Goal: Transaction & Acquisition: Purchase product/service

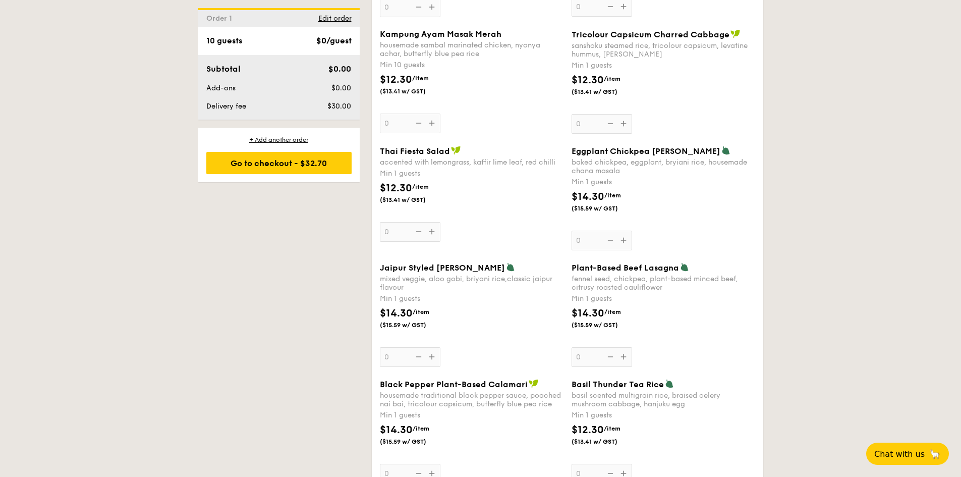
scroll to position [1161, 0]
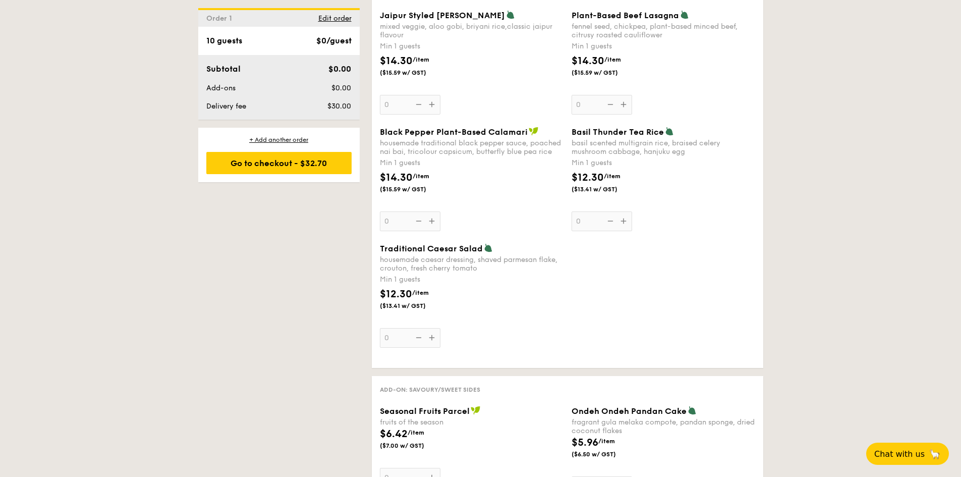
click at [270, 302] on div "1 - Select menu 2 - Select items 3 - Check out Order 1 Pick up from [STREET_ADD…" at bounding box center [480, 413] width 581 height 2708
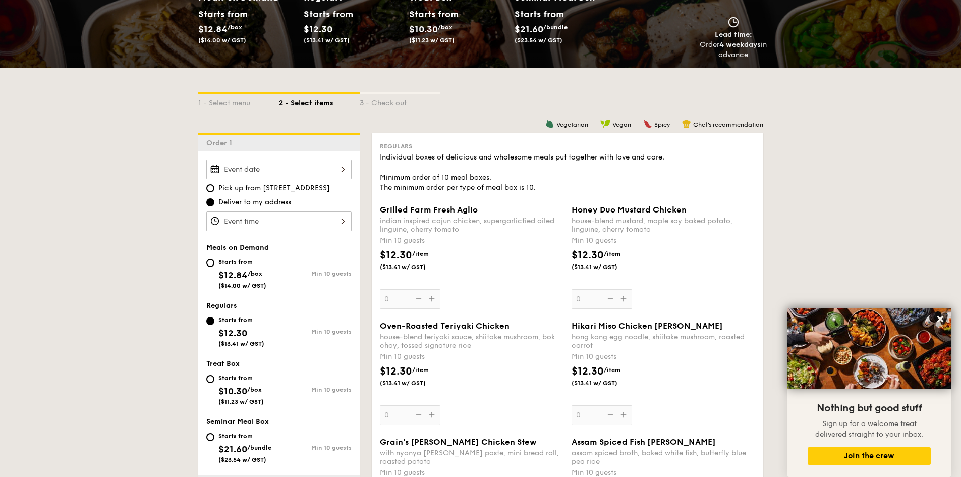
scroll to position [151, 0]
click at [263, 171] on input "Grilled Farm Fresh Aglio indian inspired cajun chicken, supergarlicfied oiled l…" at bounding box center [278, 170] width 145 height 20
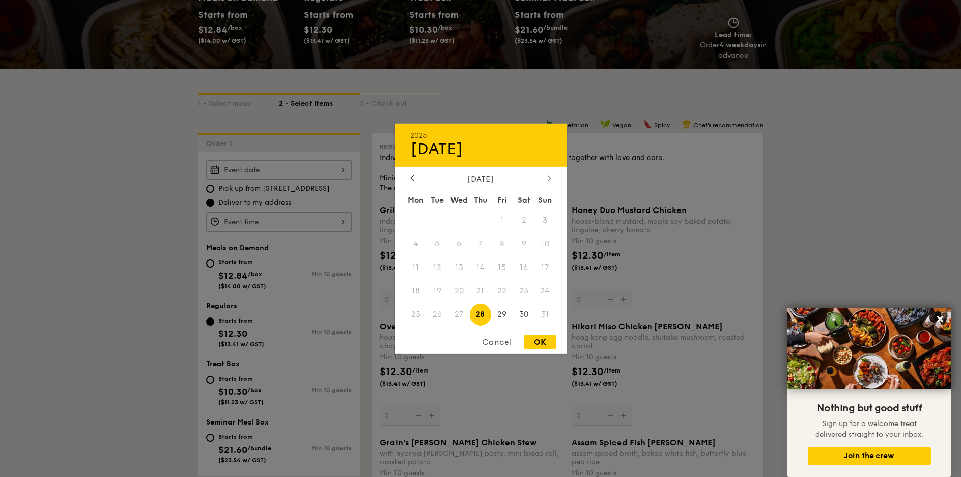
click at [545, 179] on div at bounding box center [549, 179] width 9 height 10
click at [549, 179] on icon at bounding box center [550, 178] width 4 height 7
drag, startPoint x: 426, startPoint y: 182, endPoint x: 411, endPoint y: 180, distance: 15.2
click at [411, 180] on icon at bounding box center [412, 178] width 4 height 7
click at [504, 247] on span "12" at bounding box center [503, 244] width 22 height 22
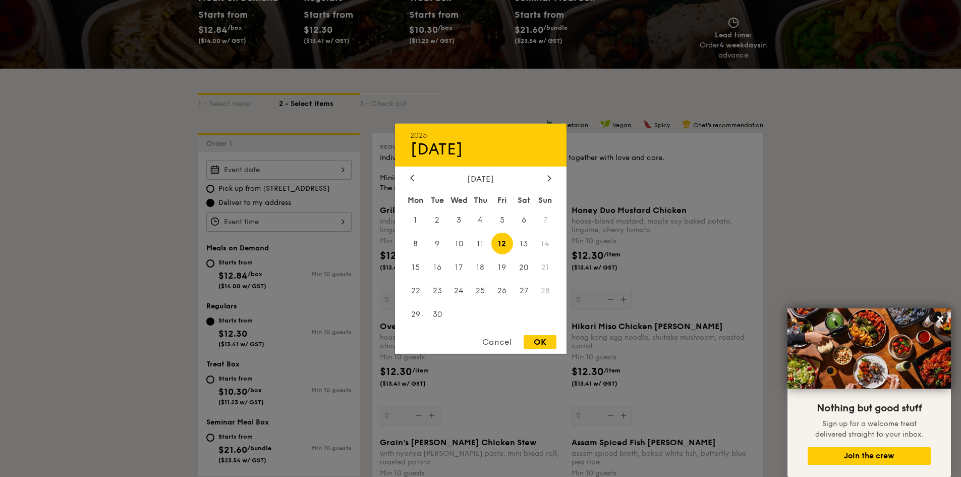
click at [545, 345] on div "OK" at bounding box center [540, 342] width 33 height 14
type input "[DATE]"
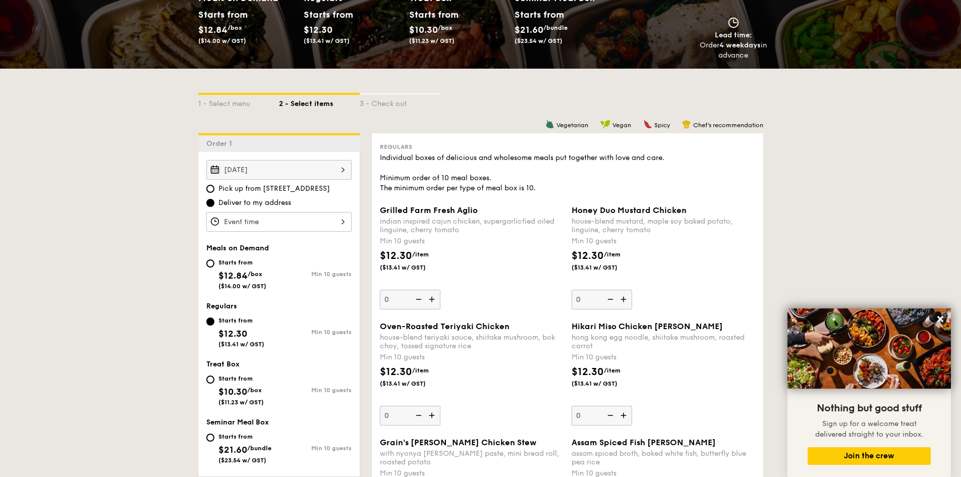
click at [259, 220] on input "Grilled Farm Fresh Aglio indian inspired cajun chicken, supergarlicfied oiled l…" at bounding box center [278, 222] width 145 height 20
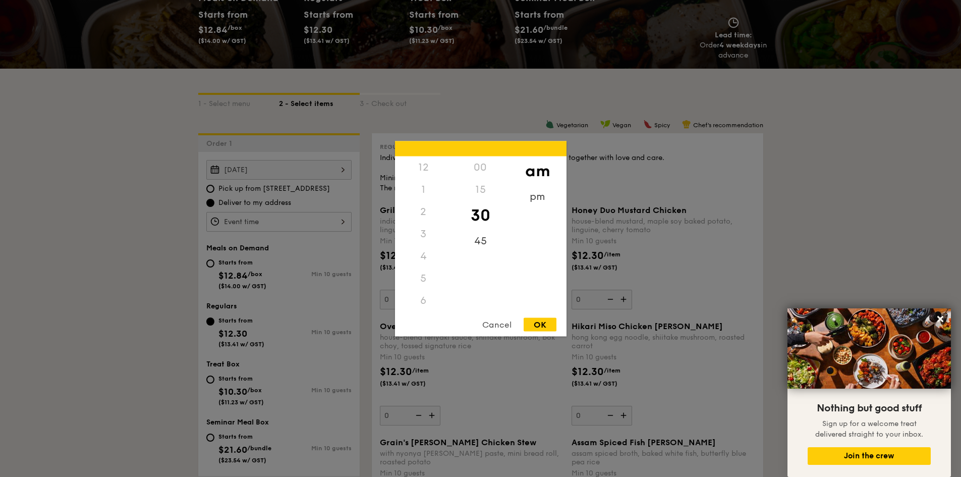
scroll to position [111, 0]
click at [423, 298] on div "11" at bounding box center [423, 310] width 57 height 29
click at [483, 158] on div "00" at bounding box center [480, 170] width 57 height 29
click at [541, 324] on div "OK" at bounding box center [540, 324] width 33 height 14
type input "11:00AM"
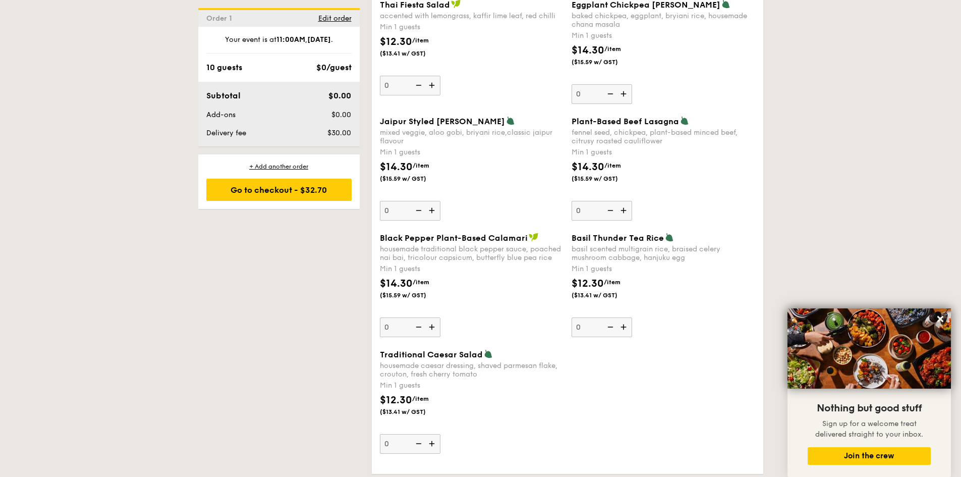
scroll to position [958, 0]
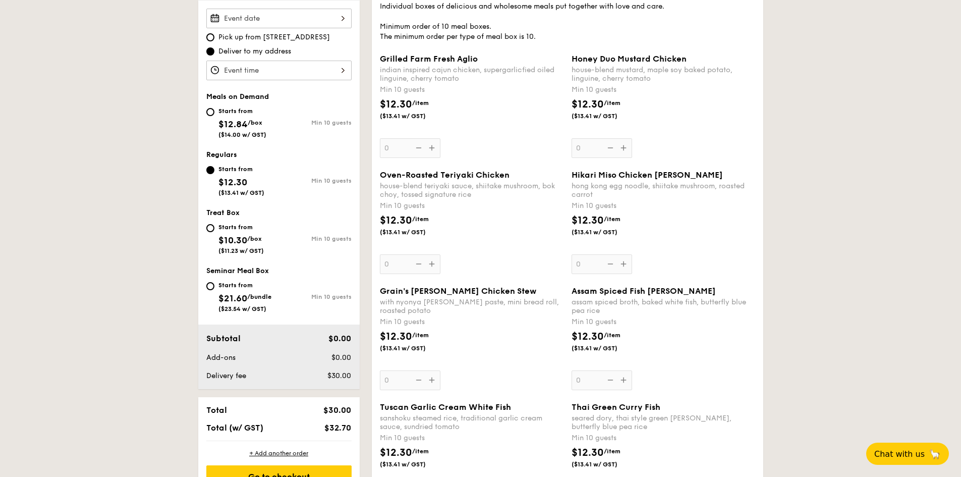
scroll to position [252, 0]
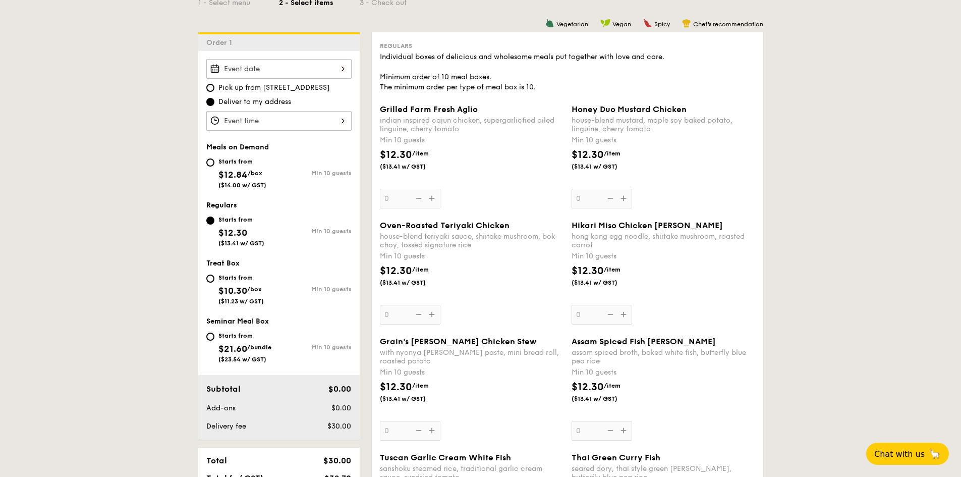
click at [434, 198] on div "Grilled Farm Fresh Aglio indian inspired cajun chicken, supergarlicfied oiled l…" at bounding box center [472, 156] width 184 height 104
click at [434, 198] on input "0" at bounding box center [410, 199] width 61 height 20
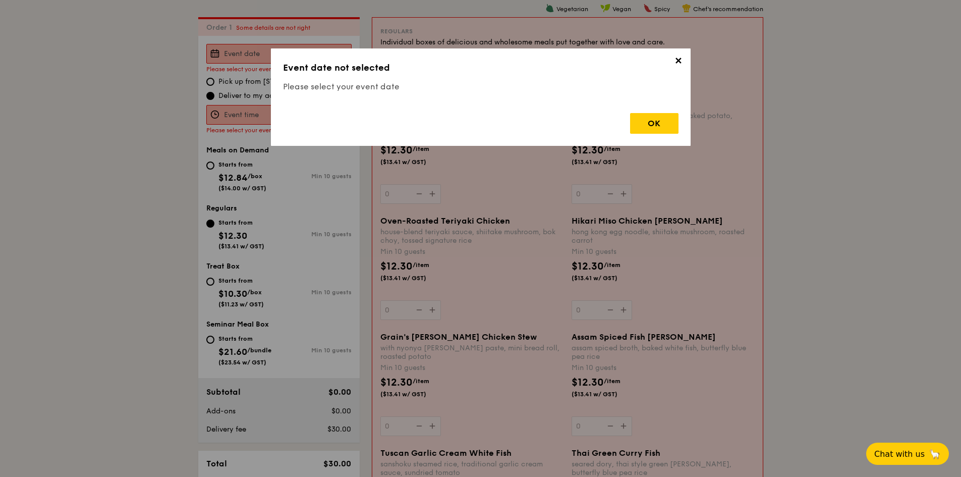
scroll to position [269, 0]
drag, startPoint x: 655, startPoint y: 132, endPoint x: 649, endPoint y: 123, distance: 10.6
click at [649, 123] on div "OK" at bounding box center [654, 123] width 48 height 21
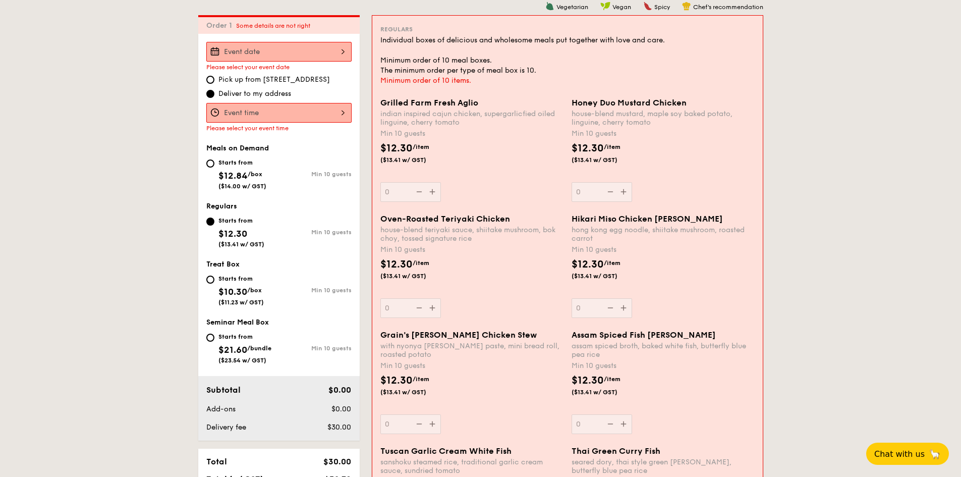
click at [300, 110] on input "Grilled Farm Fresh Aglio indian inspired cajun chicken, supergarlicfied oiled l…" at bounding box center [278, 113] width 145 height 20
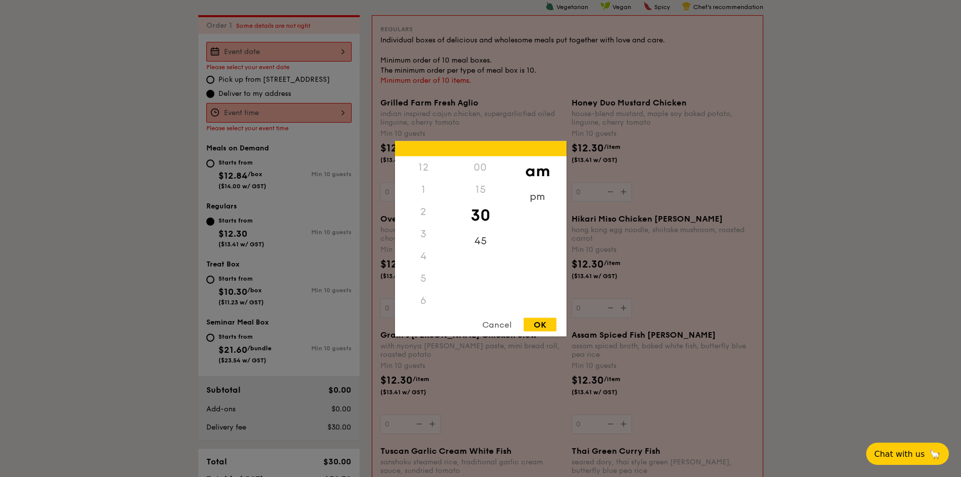
scroll to position [111, 0]
click at [419, 296] on div "11" at bounding box center [423, 310] width 57 height 29
click at [482, 171] on div "00" at bounding box center [480, 170] width 57 height 29
drag, startPoint x: 545, startPoint y: 320, endPoint x: 544, endPoint y: 314, distance: 6.2
click at [544, 314] on div "12 1 2 3 4 5 6 7 8 9 10 11 00 15 30 45 am pm Cancel OK" at bounding box center [481, 238] width 172 height 195
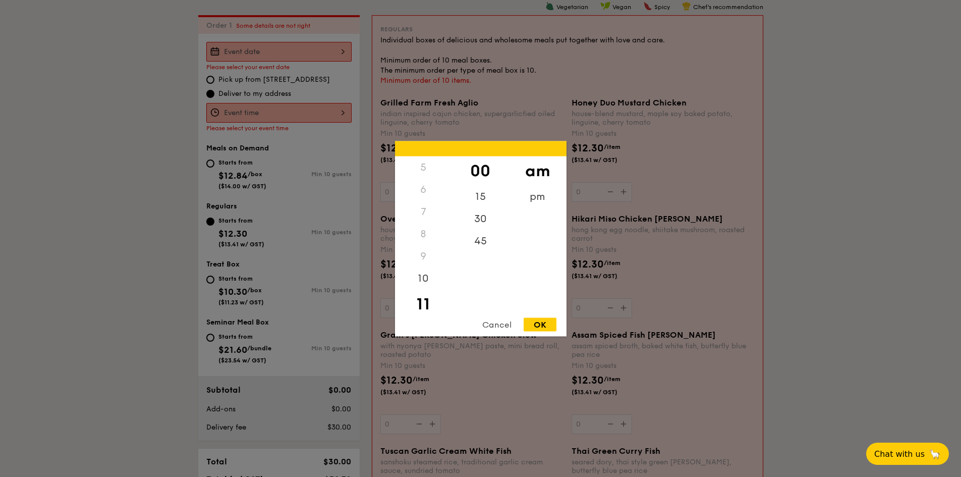
click at [547, 327] on div "OK" at bounding box center [540, 324] width 33 height 14
type input "11:00AM"
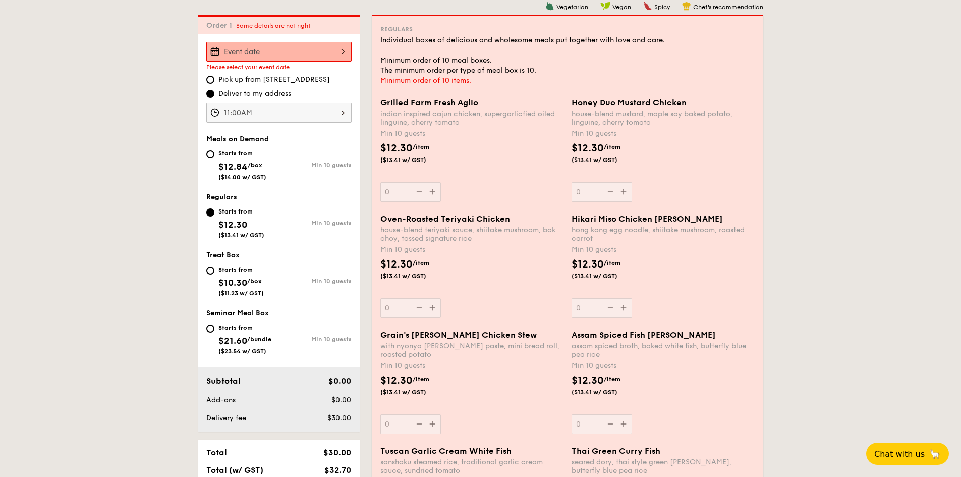
click at [299, 56] on input "Grilled Farm Fresh Aglio indian inspired cajun chicken, supergarlicfied oiled l…" at bounding box center [278, 52] width 145 height 20
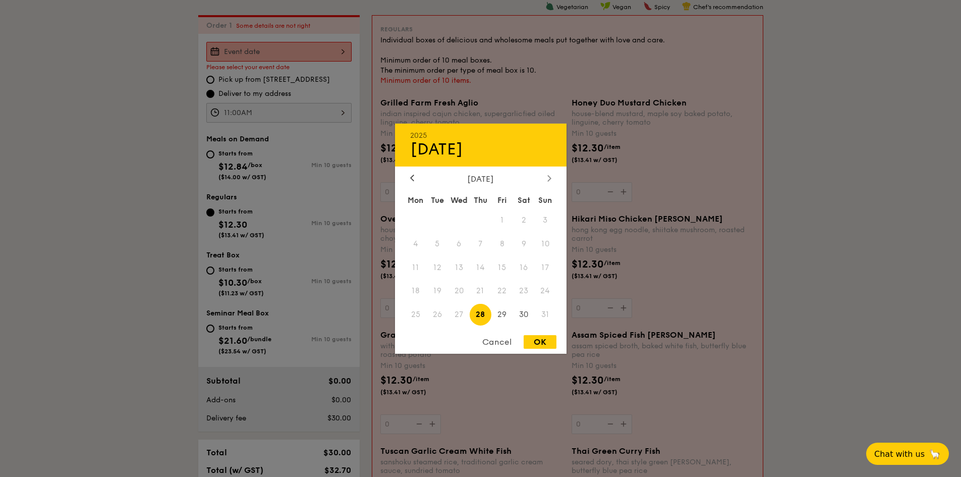
click at [547, 181] on div at bounding box center [549, 179] width 9 height 10
drag, startPoint x: 405, startPoint y: 178, endPoint x: 416, endPoint y: 176, distance: 10.8
click at [416, 176] on div at bounding box center [412, 179] width 9 height 10
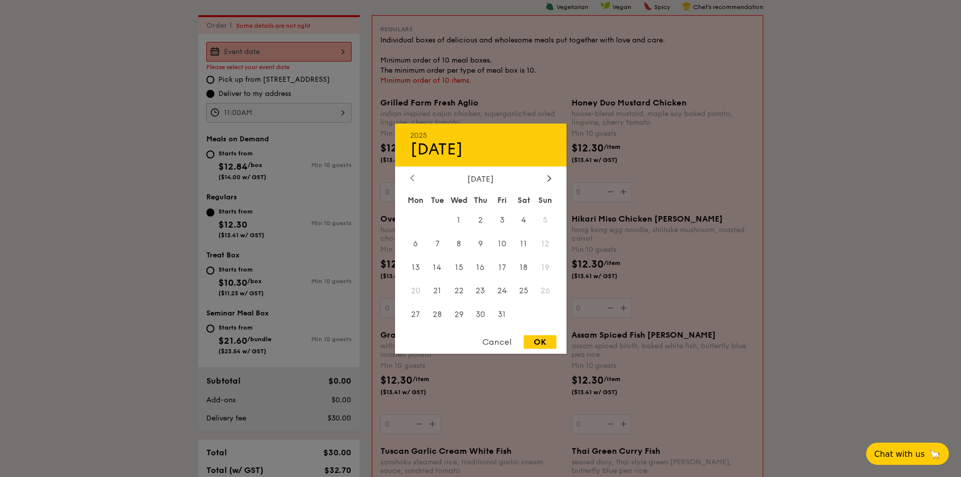
click at [411, 178] on icon at bounding box center [412, 178] width 3 height 6
click at [501, 243] on span "12" at bounding box center [503, 244] width 22 height 22
drag, startPoint x: 534, startPoint y: 348, endPoint x: 534, endPoint y: 342, distance: 6.1
click at [539, 346] on div "OK" at bounding box center [540, 342] width 33 height 14
type input "[DATE]"
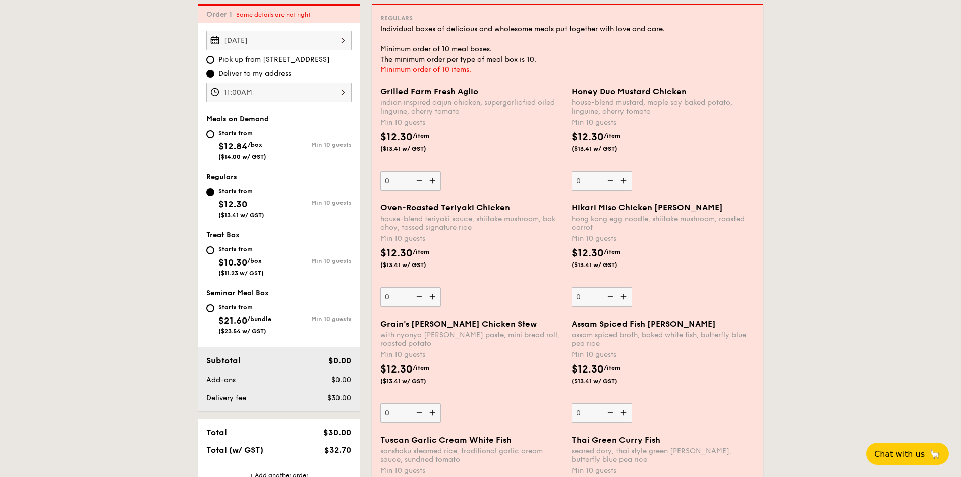
scroll to position [269, 0]
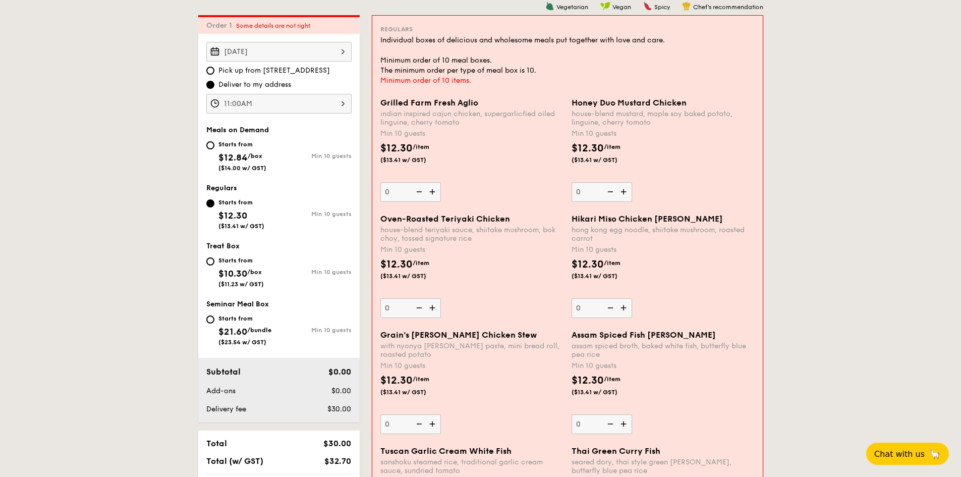
click at [432, 192] on img at bounding box center [433, 191] width 15 height 19
click at [432, 192] on input "0" at bounding box center [411, 192] width 61 height 20
type input "10"
click at [432, 192] on div "Grilled Farm Fresh Aglio indian inspired cajun chicken, supergarlicfied oiled l…" at bounding box center [567, 156] width 383 height 116
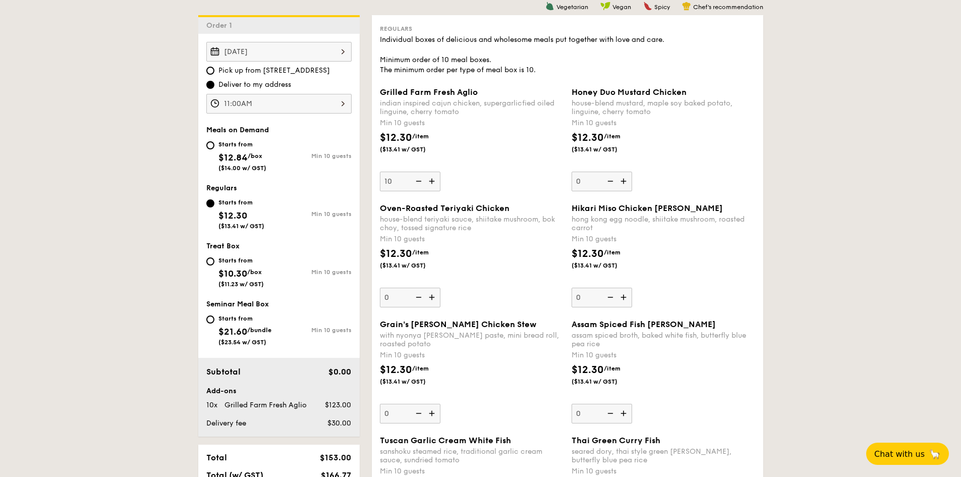
drag, startPoint x: 431, startPoint y: 182, endPoint x: 432, endPoint y: 192, distance: 10.6
click at [432, 192] on div "Grilled Farm Fresh Aglio indian inspired cajun chicken, supergarlicfied oiled l…" at bounding box center [568, 145] width 384 height 116
click at [622, 179] on img at bounding box center [624, 181] width 15 height 19
click at [622, 179] on input "0" at bounding box center [602, 182] width 61 height 20
click at [622, 179] on img at bounding box center [624, 181] width 15 height 19
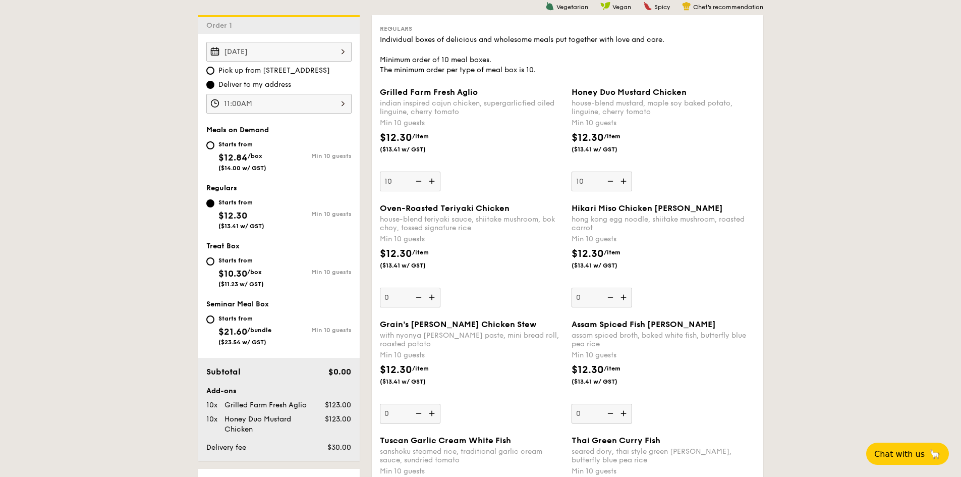
click at [622, 179] on input "10" at bounding box center [602, 182] width 61 height 20
click at [615, 181] on img at bounding box center [609, 181] width 15 height 19
click at [615, 181] on input "11" at bounding box center [602, 182] width 61 height 20
type input "10"
click at [631, 300] on img at bounding box center [624, 297] width 15 height 19
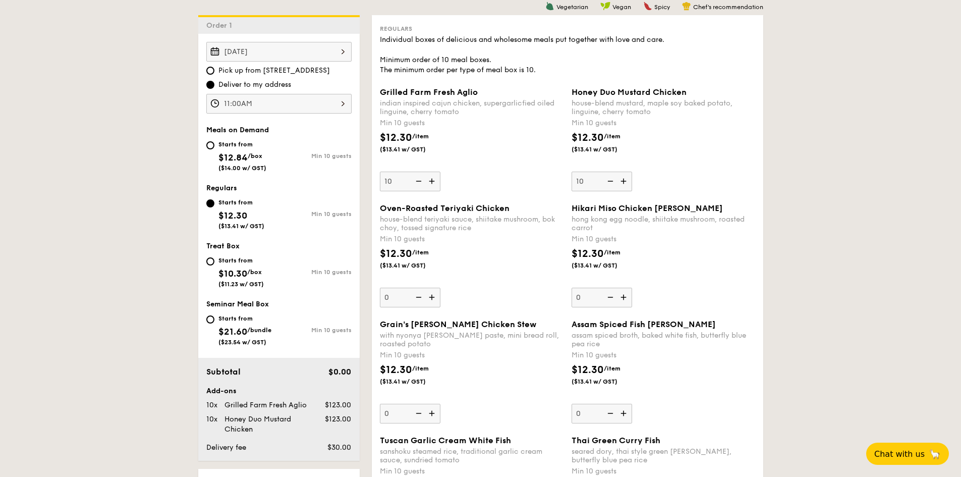
click at [631, 300] on input "0" at bounding box center [602, 298] width 61 height 20
click at [630, 300] on img at bounding box center [624, 297] width 15 height 19
click at [630, 300] on input "10" at bounding box center [602, 298] width 61 height 20
click at [612, 299] on img at bounding box center [609, 297] width 15 height 19
click at [612, 299] on input "11" at bounding box center [602, 298] width 61 height 20
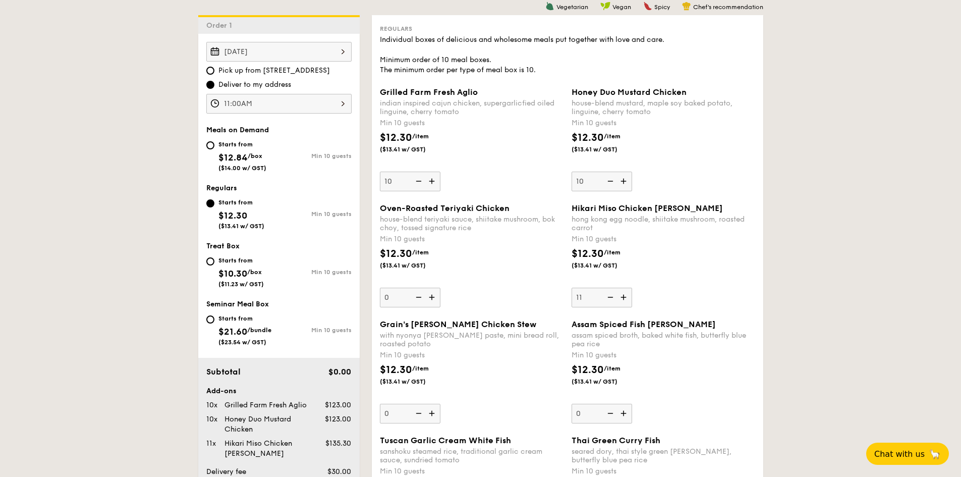
type input "10"
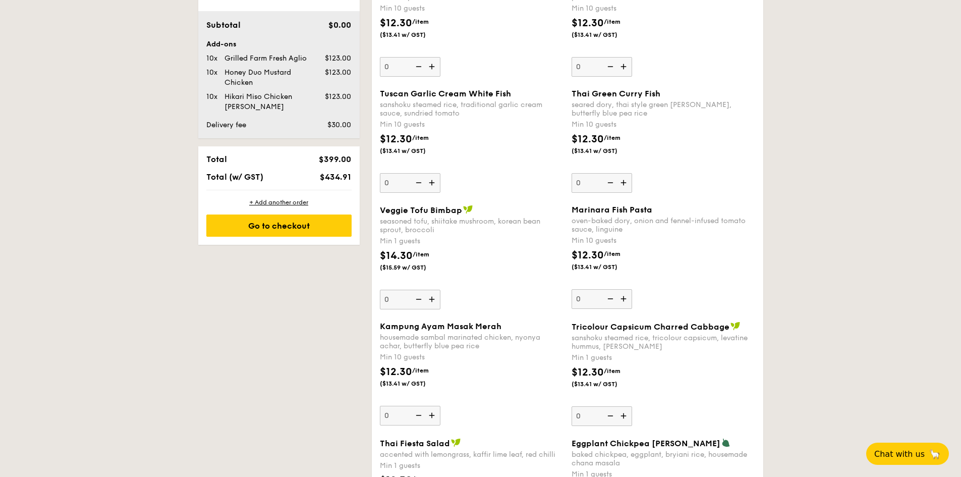
scroll to position [673, 0]
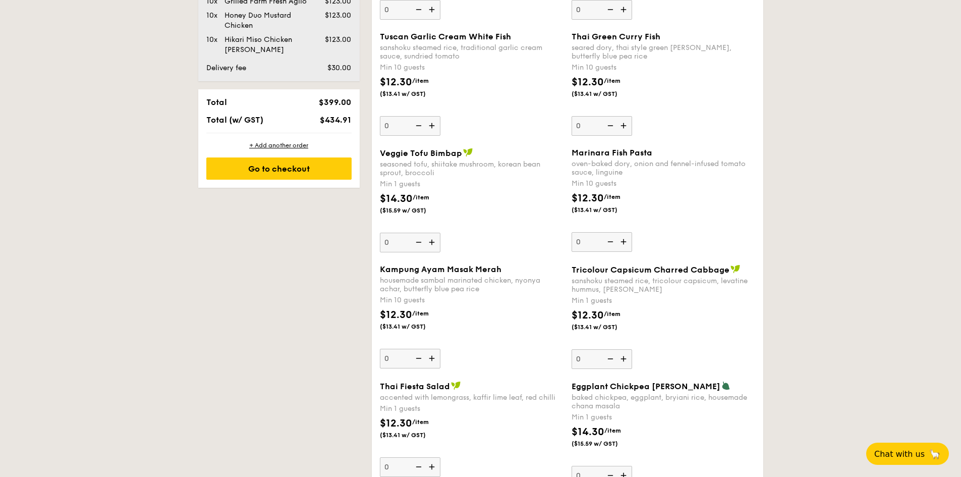
click at [431, 242] on img at bounding box center [432, 242] width 15 height 19
click at [431, 242] on input "0" at bounding box center [410, 243] width 61 height 20
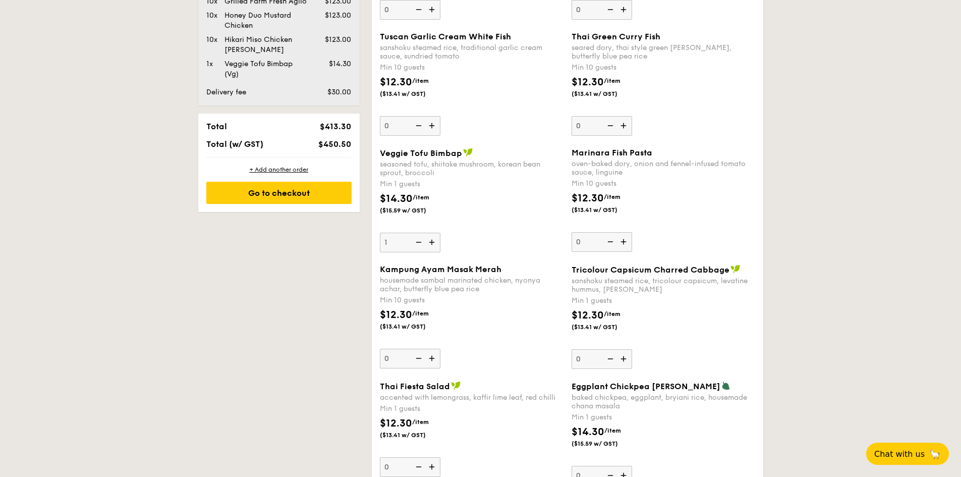
click at [413, 242] on img at bounding box center [417, 242] width 15 height 19
click at [413, 242] on input "1" at bounding box center [410, 243] width 61 height 20
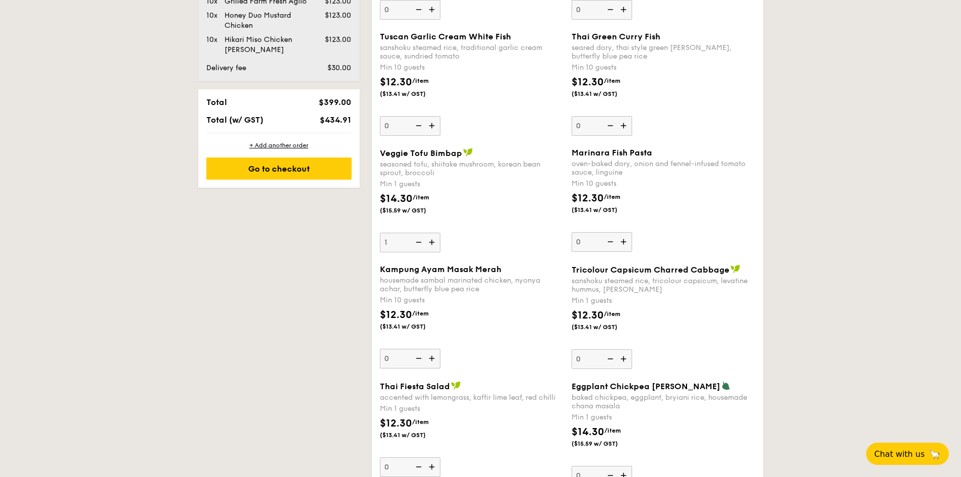
type input "0"
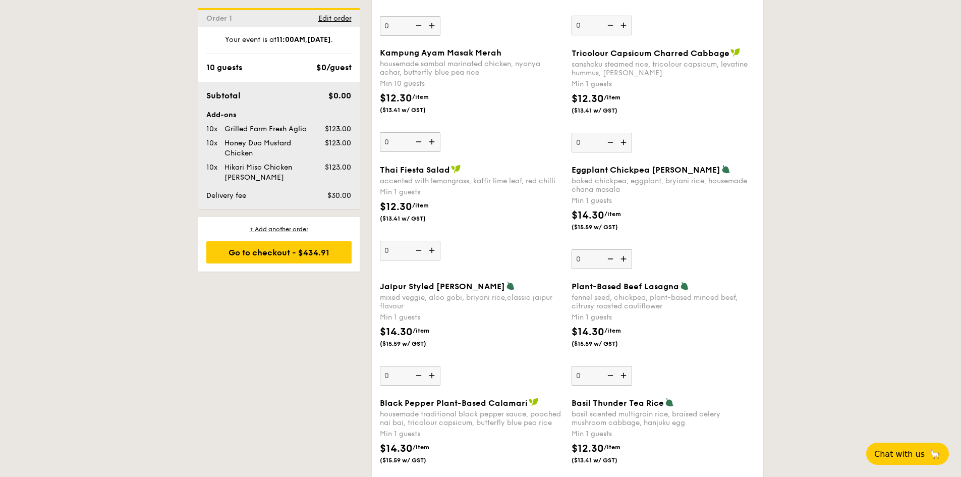
scroll to position [926, 0]
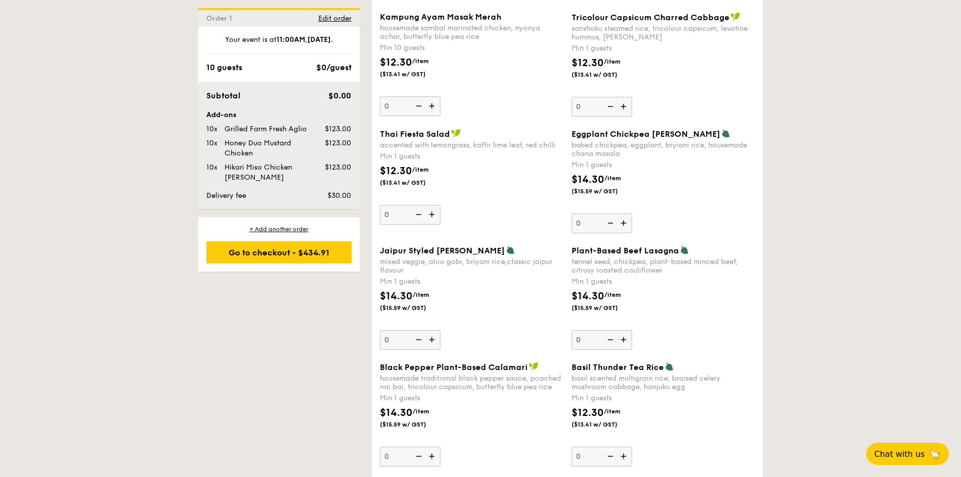
click at [624, 223] on img at bounding box center [624, 222] width 15 height 19
click at [624, 223] on input "0" at bounding box center [602, 223] width 61 height 20
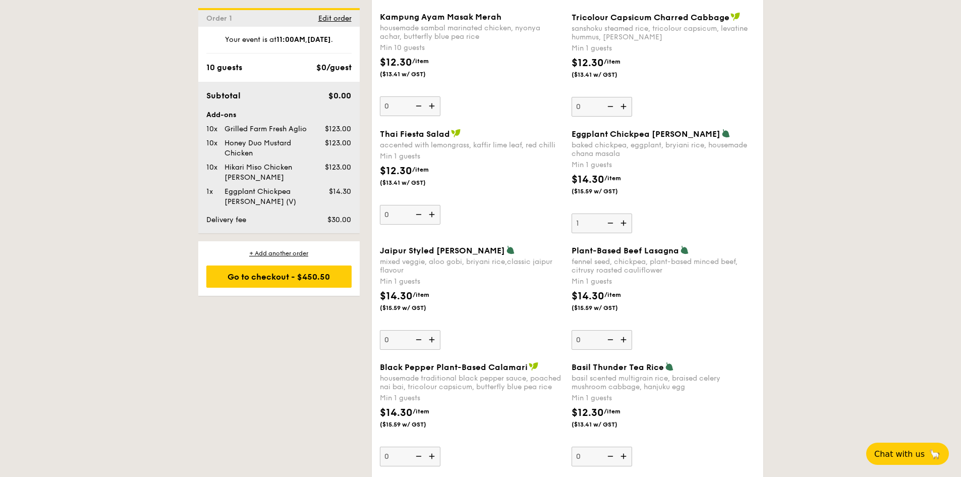
click at [624, 223] on img at bounding box center [624, 222] width 15 height 19
click at [624, 223] on input "1" at bounding box center [602, 223] width 61 height 20
click at [624, 223] on img at bounding box center [624, 222] width 15 height 19
click at [624, 223] on input "2" at bounding box center [602, 223] width 61 height 20
click at [624, 223] on img at bounding box center [624, 222] width 15 height 19
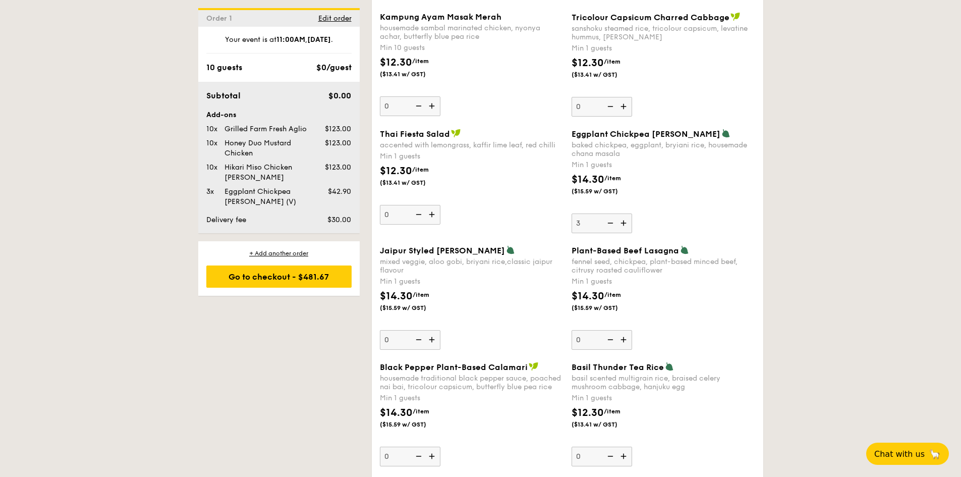
click at [624, 223] on input "3" at bounding box center [602, 223] width 61 height 20
click at [624, 223] on img at bounding box center [624, 222] width 15 height 19
click at [624, 223] on input "4" at bounding box center [602, 223] width 61 height 20
click at [624, 223] on img at bounding box center [624, 222] width 15 height 19
click at [624, 223] on input "5" at bounding box center [602, 223] width 61 height 20
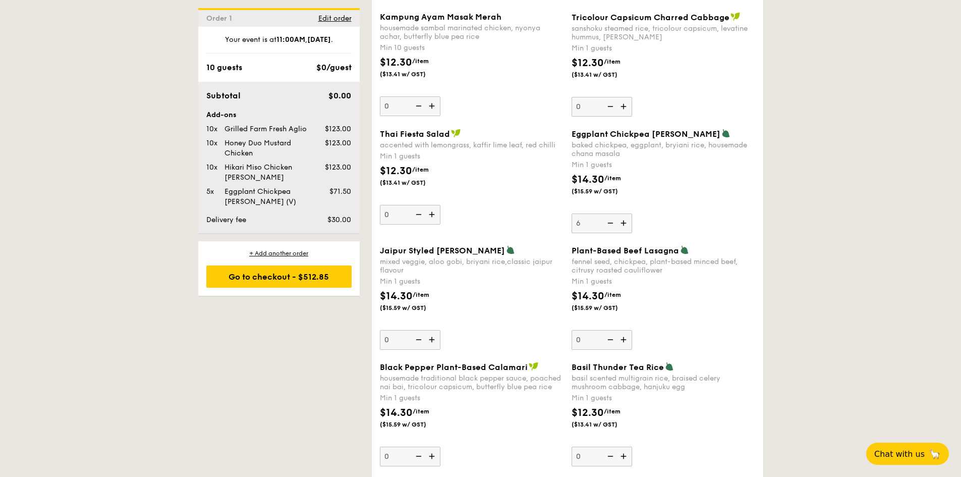
click at [624, 223] on img at bounding box center [624, 222] width 15 height 19
click at [624, 223] on input "6" at bounding box center [602, 223] width 61 height 20
click at [612, 223] on img at bounding box center [609, 222] width 15 height 19
click at [612, 223] on input "7" at bounding box center [602, 223] width 61 height 20
click at [612, 223] on img at bounding box center [609, 222] width 15 height 19
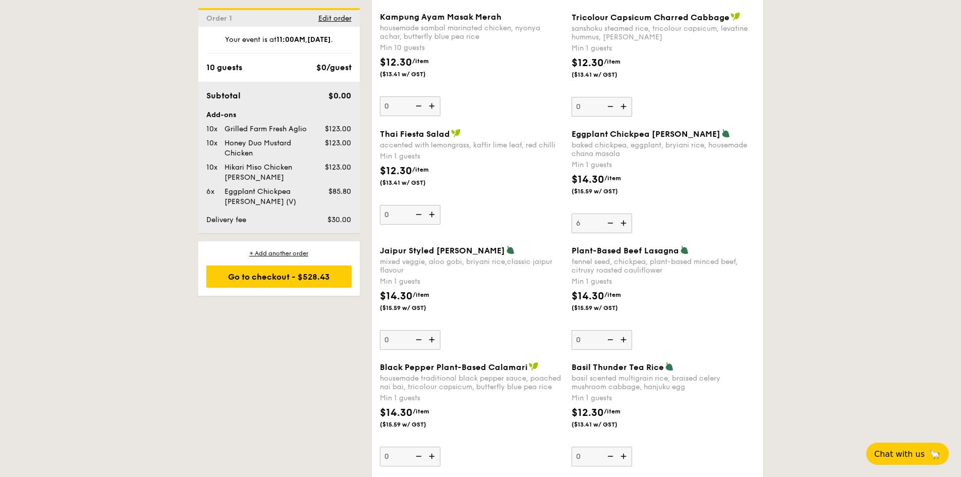
click at [612, 223] on input "6" at bounding box center [602, 223] width 61 height 20
type input "5"
click at [660, 221] on div "Eggplant Chickpea Masala Briyani baked chickpea, eggplant, bryiani rice, housem…" at bounding box center [664, 181] width 184 height 104
click at [632, 221] on input "5" at bounding box center [602, 223] width 61 height 20
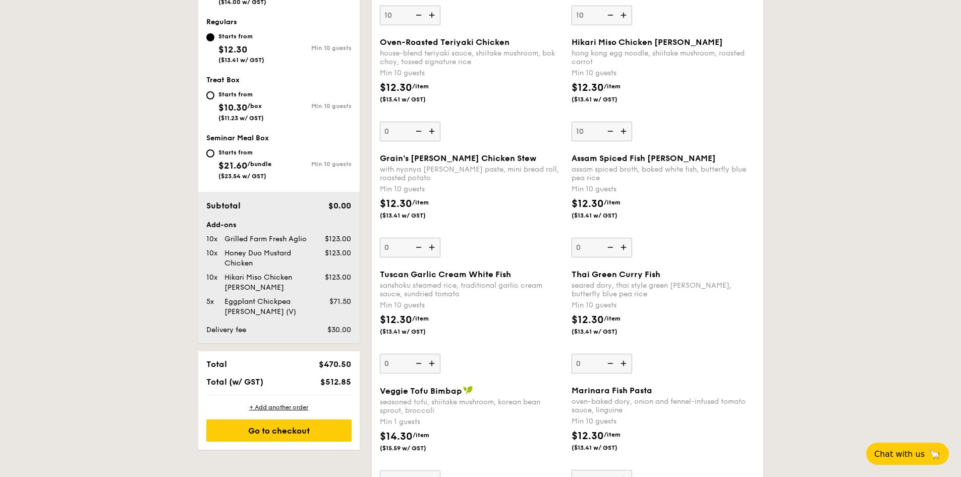
scroll to position [421, 0]
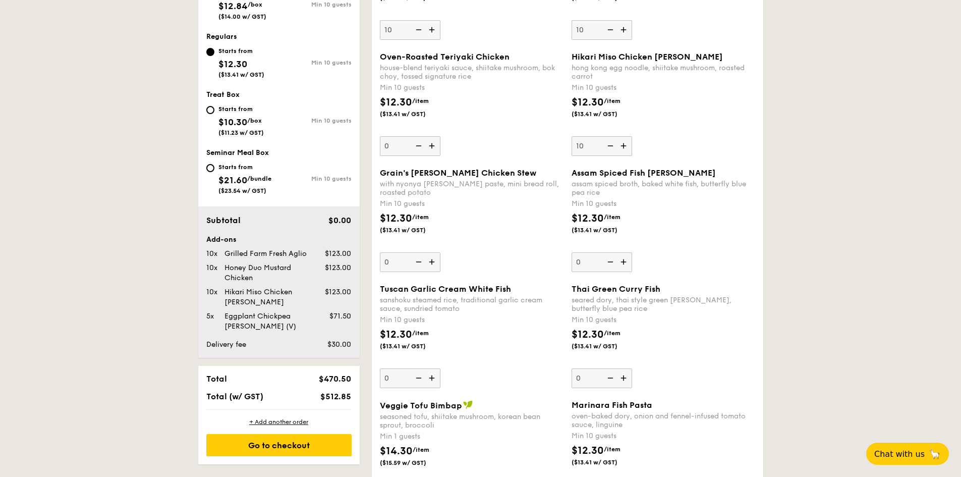
click at [624, 376] on img at bounding box center [624, 377] width 15 height 19
click at [624, 376] on input "0" at bounding box center [602, 378] width 61 height 20
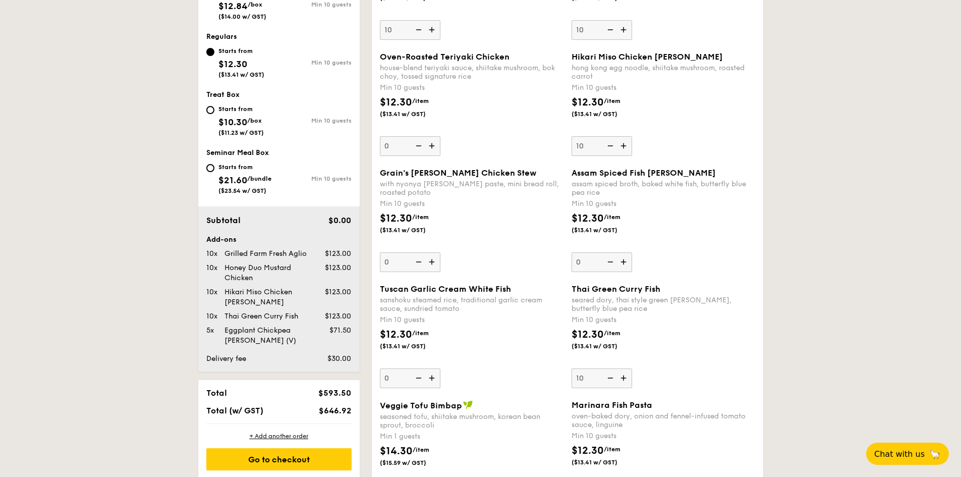
click at [663, 361] on div "$12.30 /item ($13.41 w/ GST)" at bounding box center [664, 344] width 192 height 35
click at [632, 368] on input "10" at bounding box center [602, 378] width 61 height 20
click at [608, 378] on img at bounding box center [609, 377] width 15 height 19
click at [608, 378] on input "10" at bounding box center [602, 378] width 61 height 20
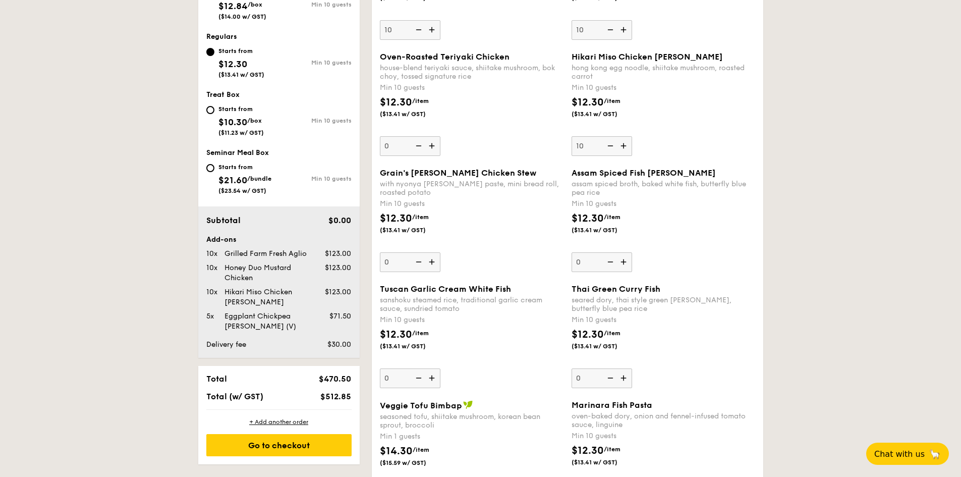
click at [623, 376] on img at bounding box center [624, 377] width 15 height 19
click at [623, 376] on input "0" at bounding box center [602, 378] width 61 height 20
type input "10"
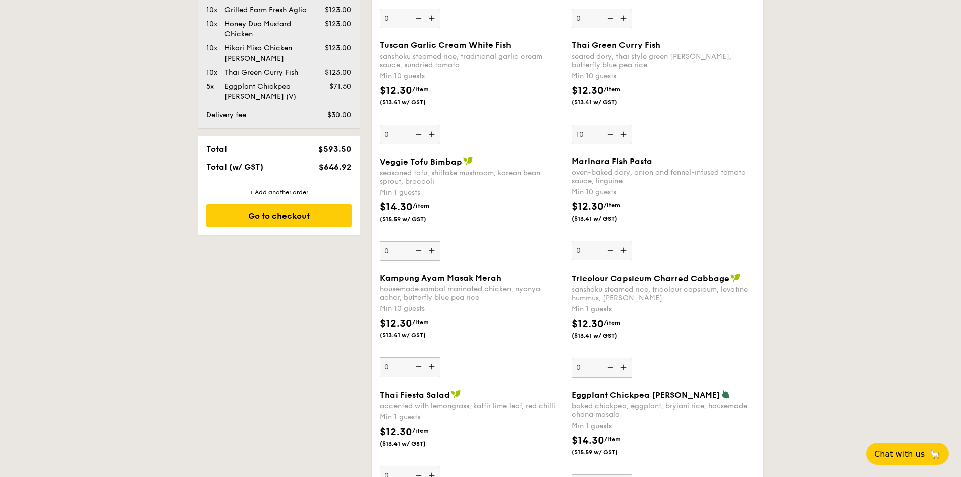
scroll to position [673, 0]
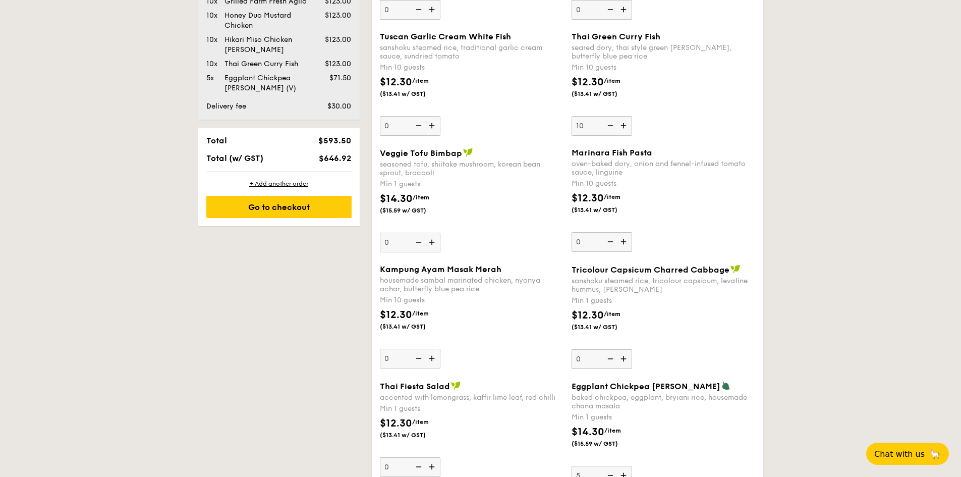
click at [255, 213] on div "Go to checkout" at bounding box center [278, 207] width 145 height 22
